Goal: Task Accomplishment & Management: Use online tool/utility

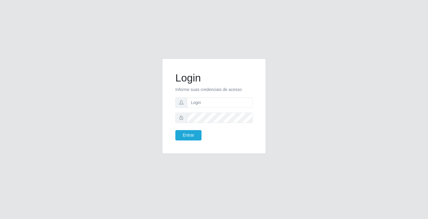
type input "[PERSON_NAME]"
click at [175, 130] on button "Entrar" at bounding box center [188, 135] width 26 height 10
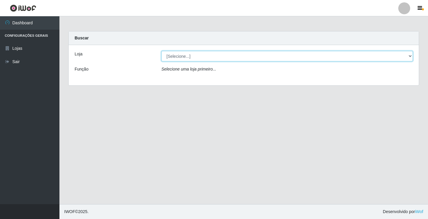
click at [190, 58] on select "[Selecione...] Ideal - Conceição" at bounding box center [286, 56] width 251 height 10
select select "231"
click at [161, 51] on select "[Selecione...] Ideal - Conceição" at bounding box center [286, 56] width 251 height 10
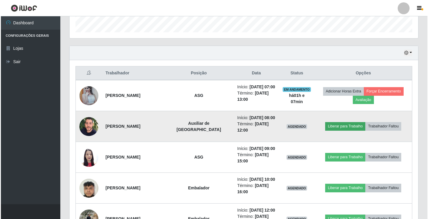
scroll to position [180, 0]
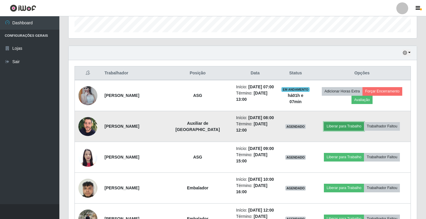
click at [347, 131] on button "Liberar para Trabalho" at bounding box center [344, 126] width 40 height 8
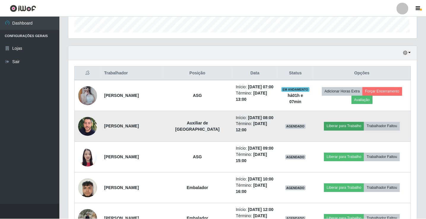
scroll to position [123, 345]
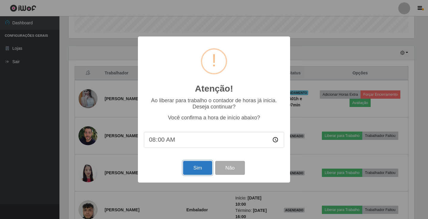
click at [206, 170] on button "Sim" at bounding box center [197, 168] width 29 height 14
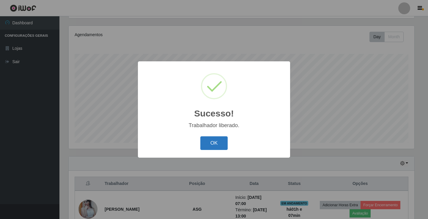
click at [213, 144] on button "OK" at bounding box center [214, 144] width 28 height 14
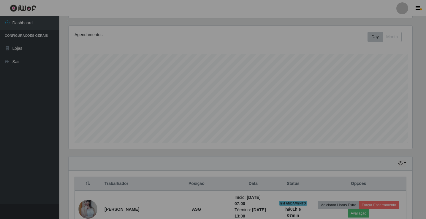
scroll to position [123, 348]
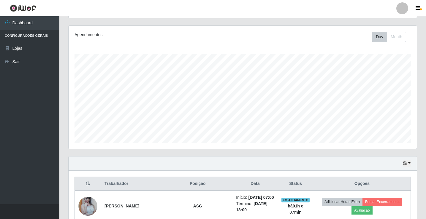
click at [404, 8] on div at bounding box center [402, 8] width 12 height 12
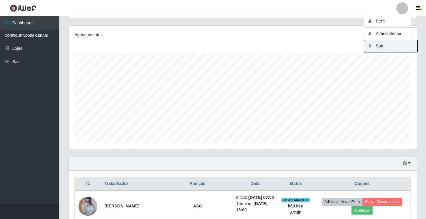
click at [394, 44] on button "Sair" at bounding box center [390, 46] width 53 height 12
